Goal: Check status: Check status

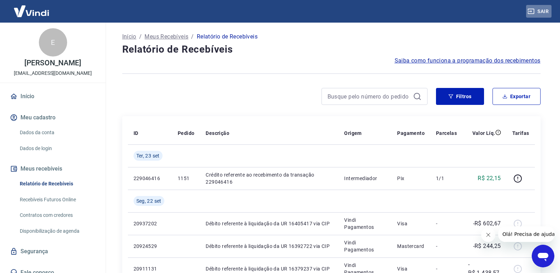
click at [546, 10] on button "Sair" at bounding box center [538, 11] width 25 height 13
